Goal: Task Accomplishment & Management: Complete application form

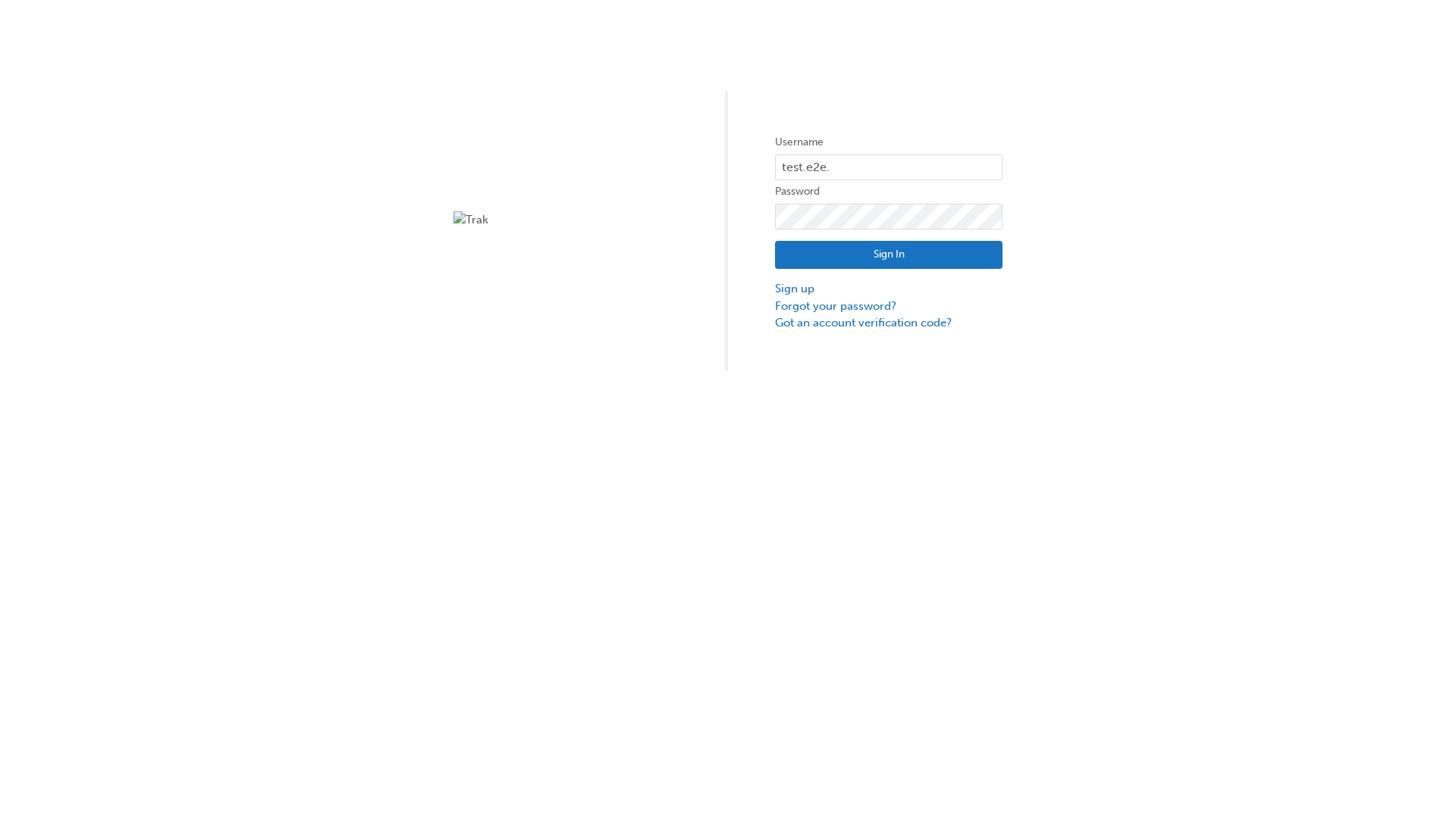
type input "test.e2e.user14"
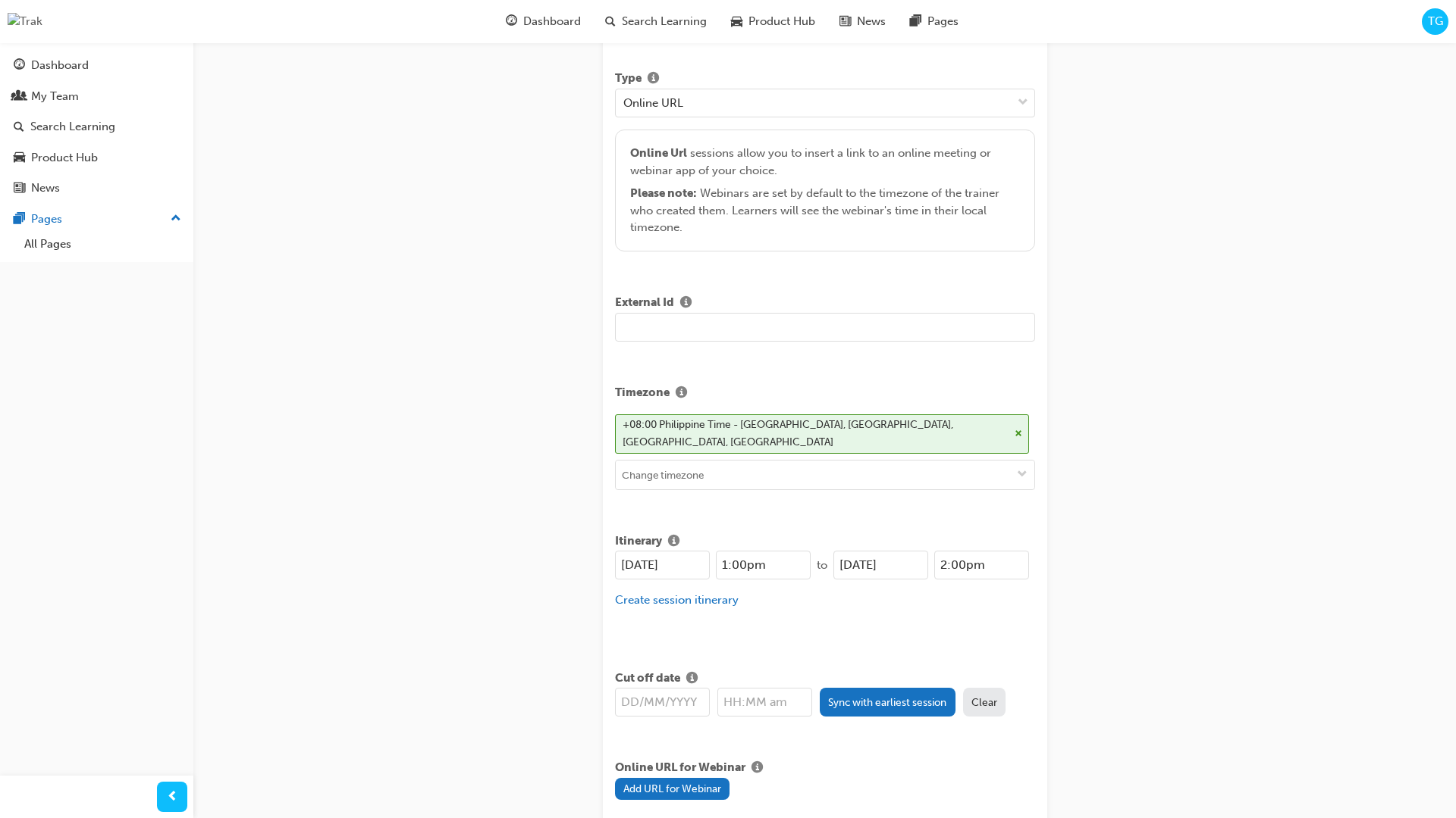
type input "Title for testing purposes"
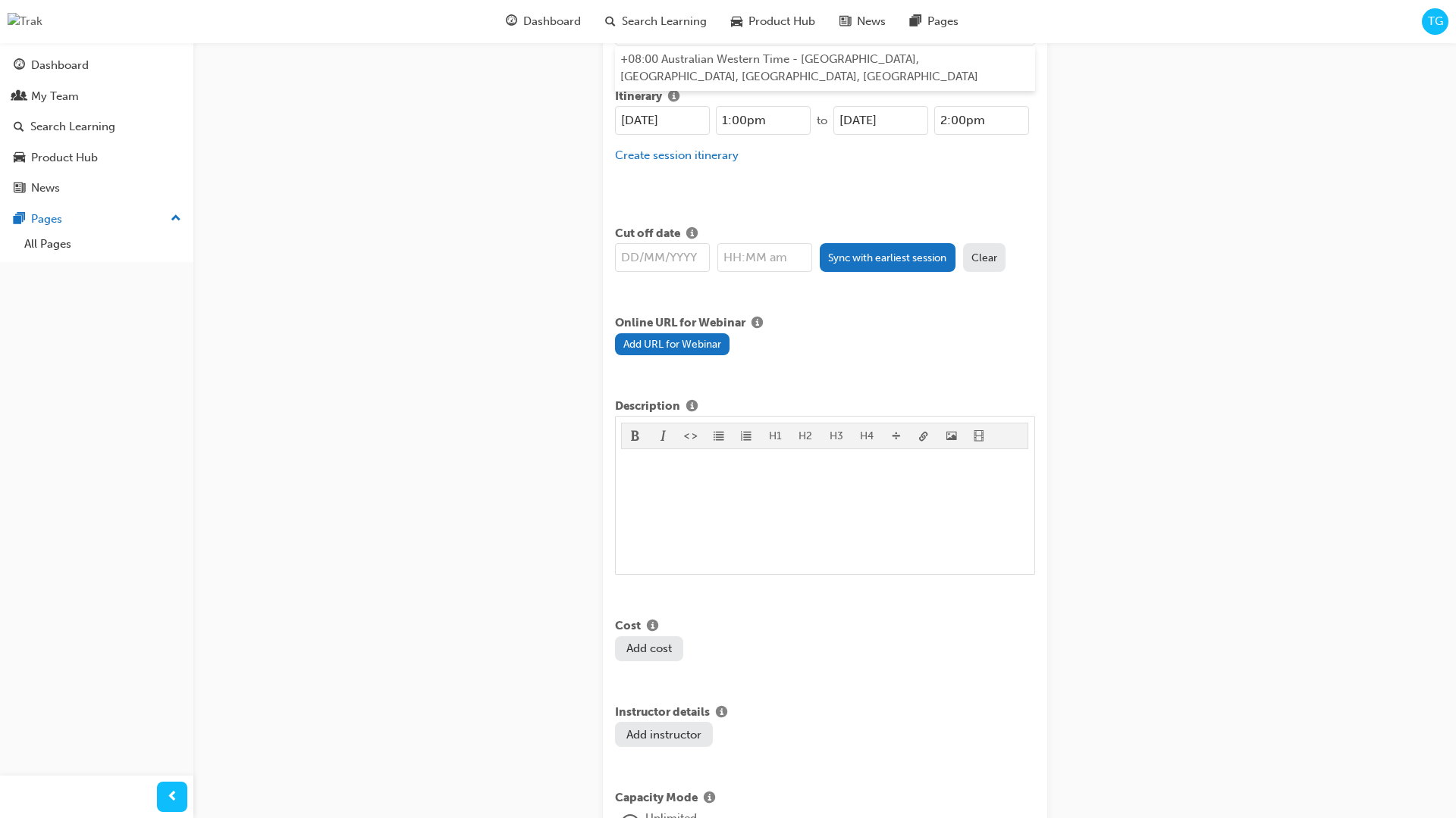
type input "australian western time"
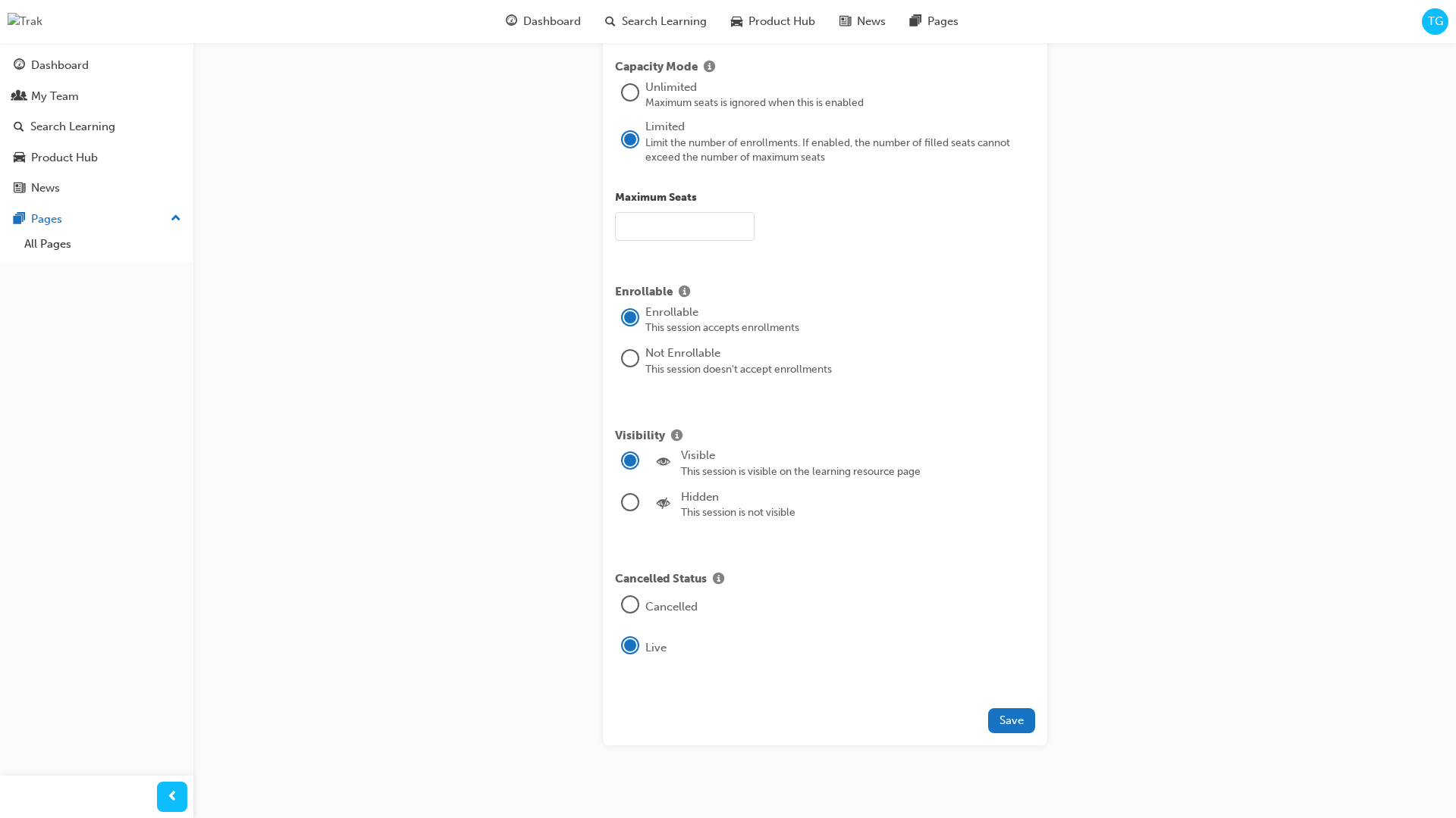
type input "21"
type input "[DATE]"
type input "1:00pm"
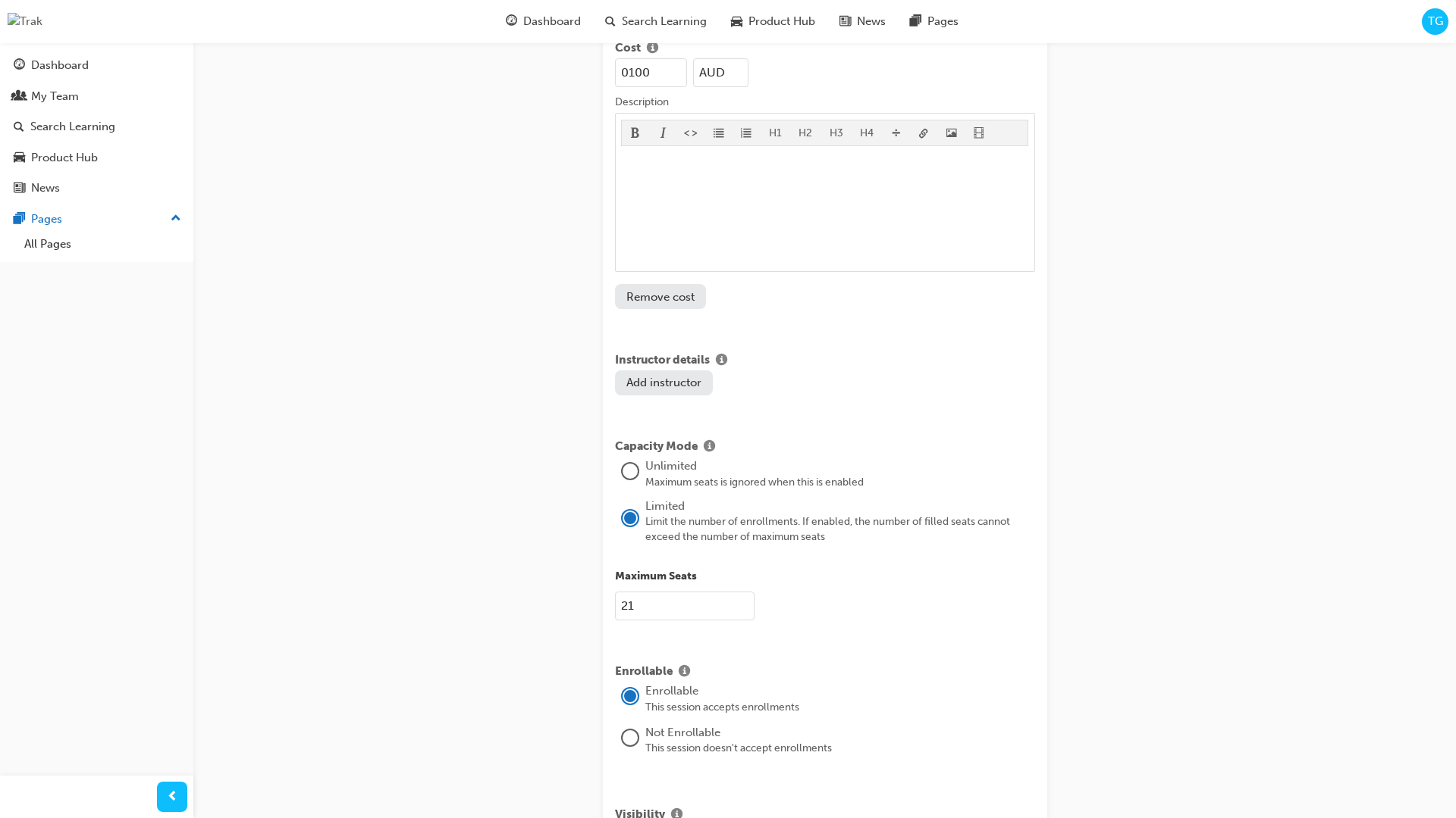
type input "100"
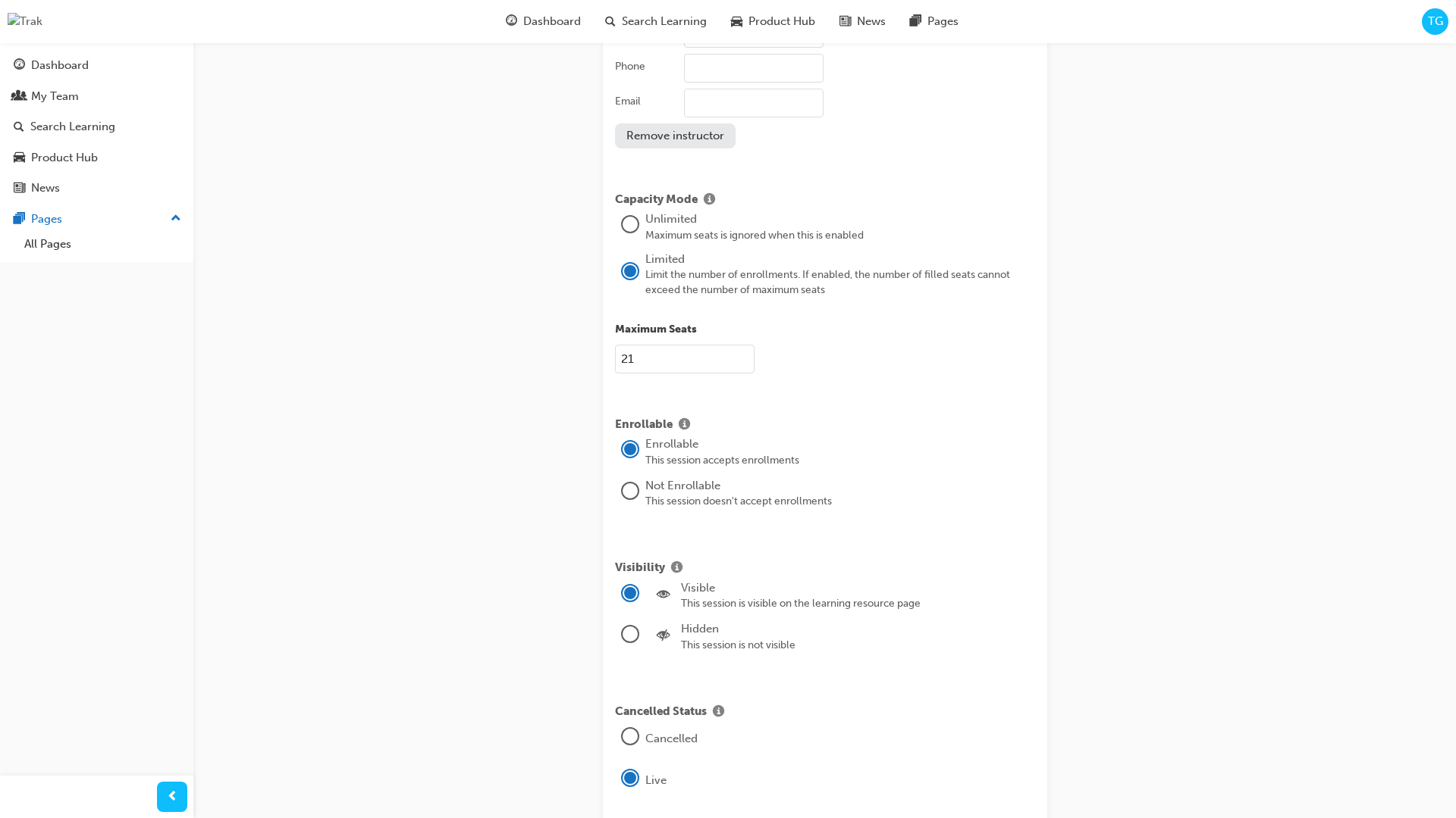
type input "[PERSON_NAME]"
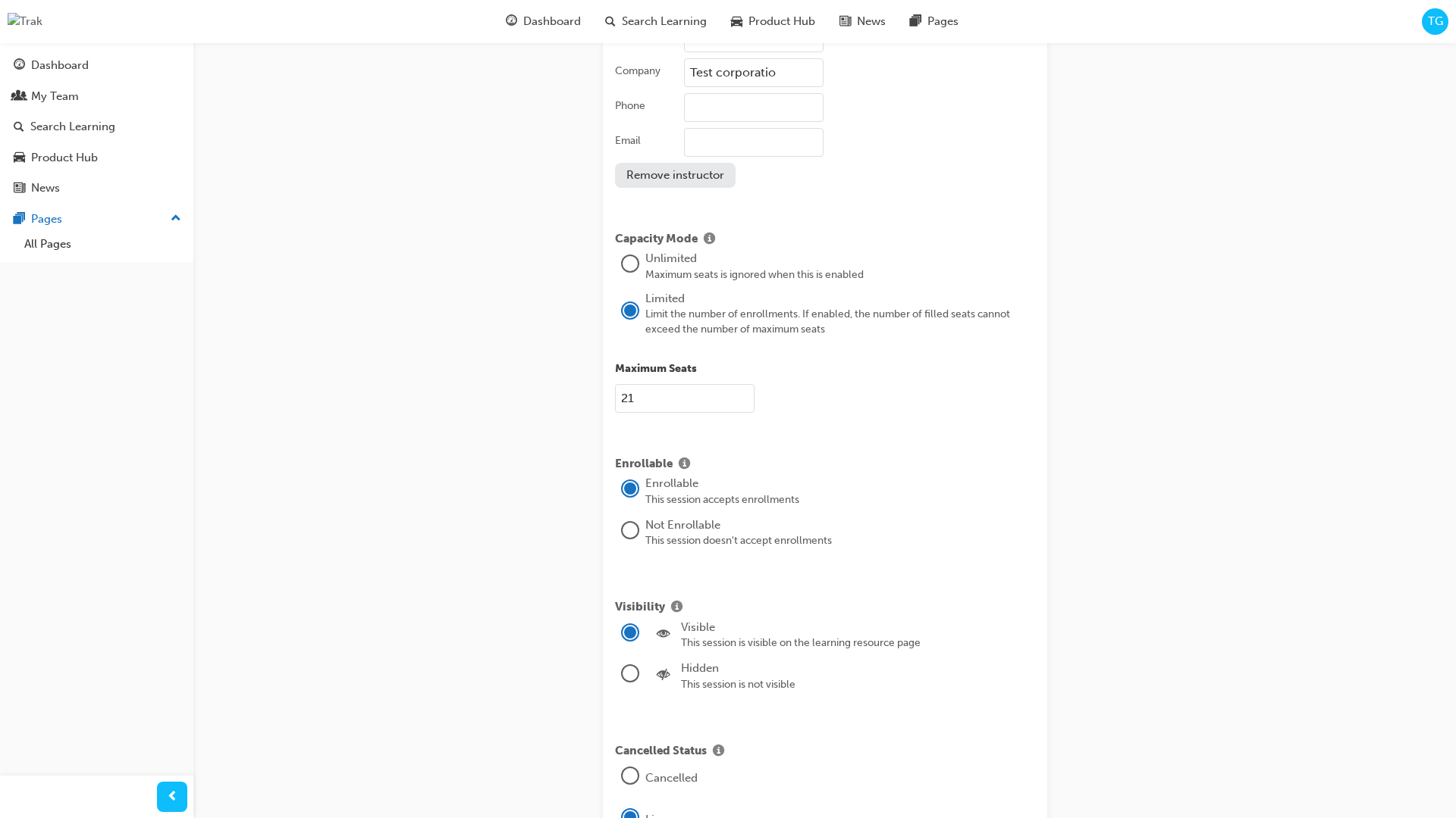
type input "Test corporation"
